Goal: Transaction & Acquisition: Purchase product/service

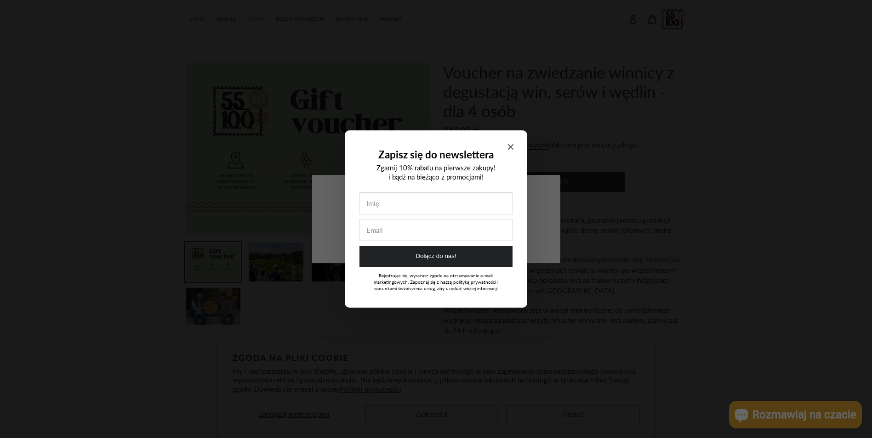
click at [514, 145] on div "Zapisz się do newslettera Zgarnij 10% rabatu na pierwsze zakupy! i bądź na bież…" at bounding box center [436, 218] width 182 height 177
click at [508, 146] on icon "Close modal" at bounding box center [511, 147] width 6 height 6
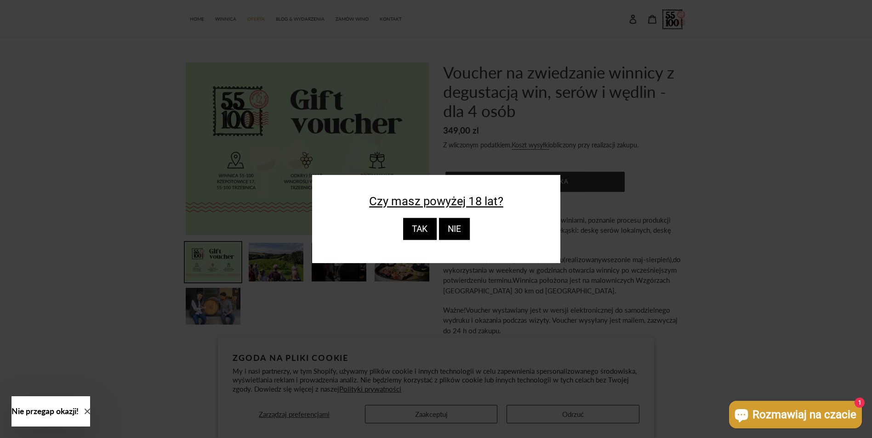
click at [453, 226] on div "NIE" at bounding box center [453, 229] width 31 height 22
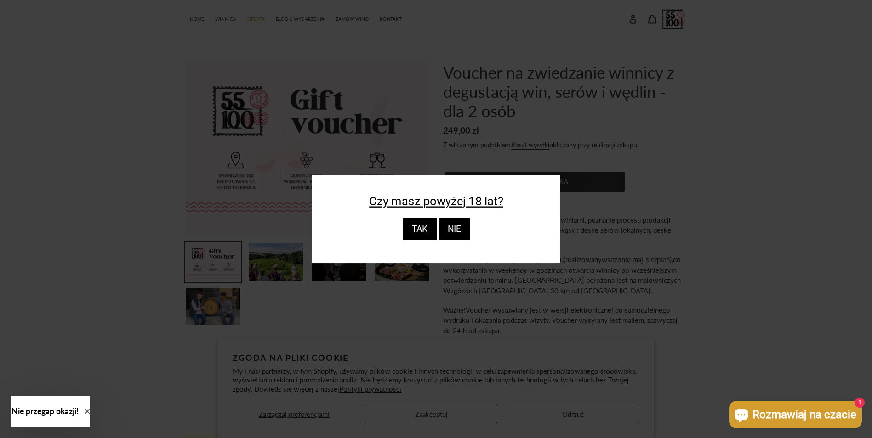
click at [419, 224] on div "TAK" at bounding box center [419, 229] width 34 height 22
